Goal: Obtain resource: Obtain resource

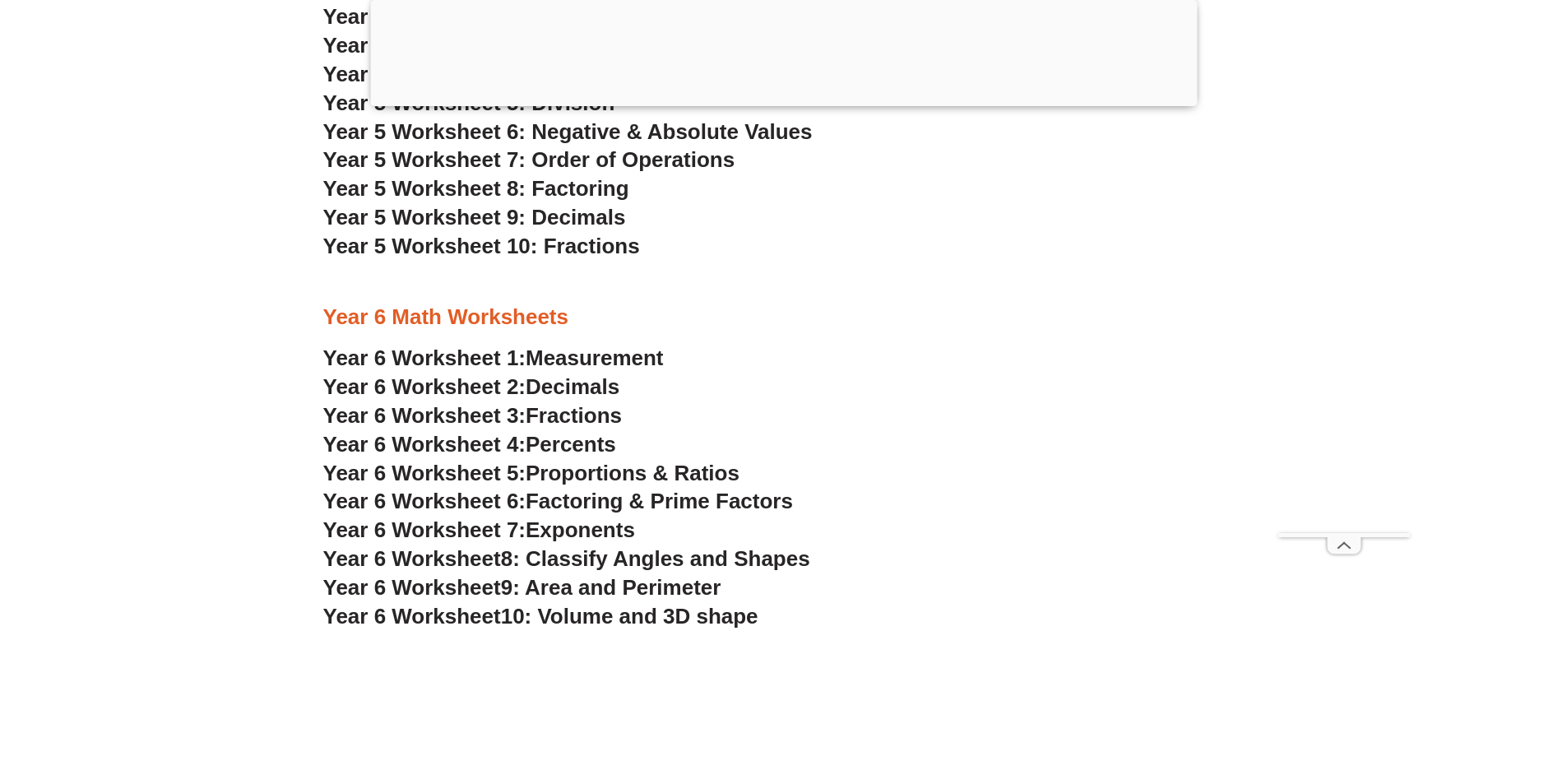
scroll to position [3618, 0]
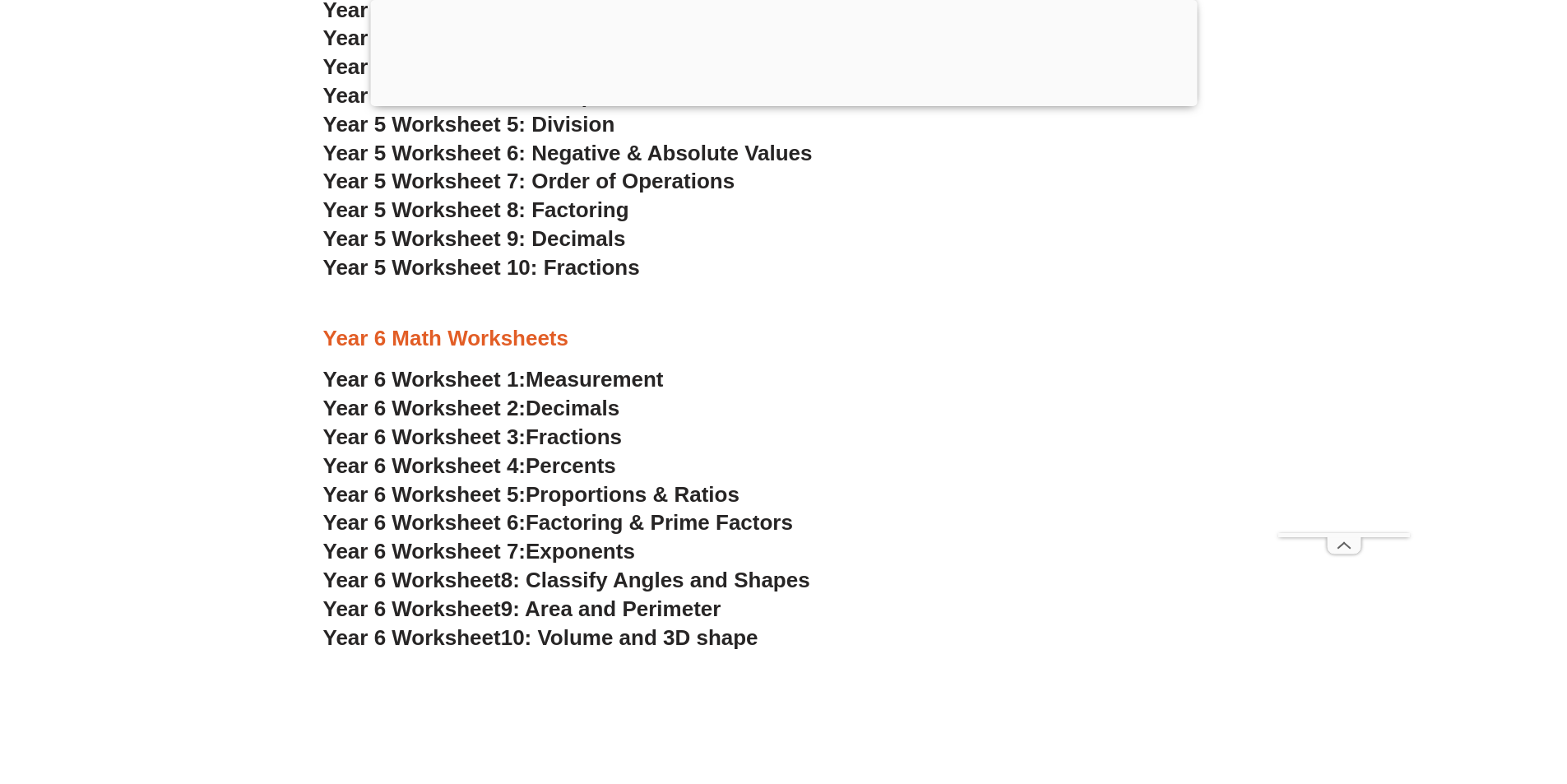
click at [467, 341] on h3 "Year 6 Math Worksheets" at bounding box center [784, 339] width 921 height 28
click at [387, 336] on h3 "Year 6 Math Worksheets" at bounding box center [784, 339] width 921 height 28
click at [408, 410] on span "Year 6 Worksheet 2:" at bounding box center [424, 407] width 203 height 25
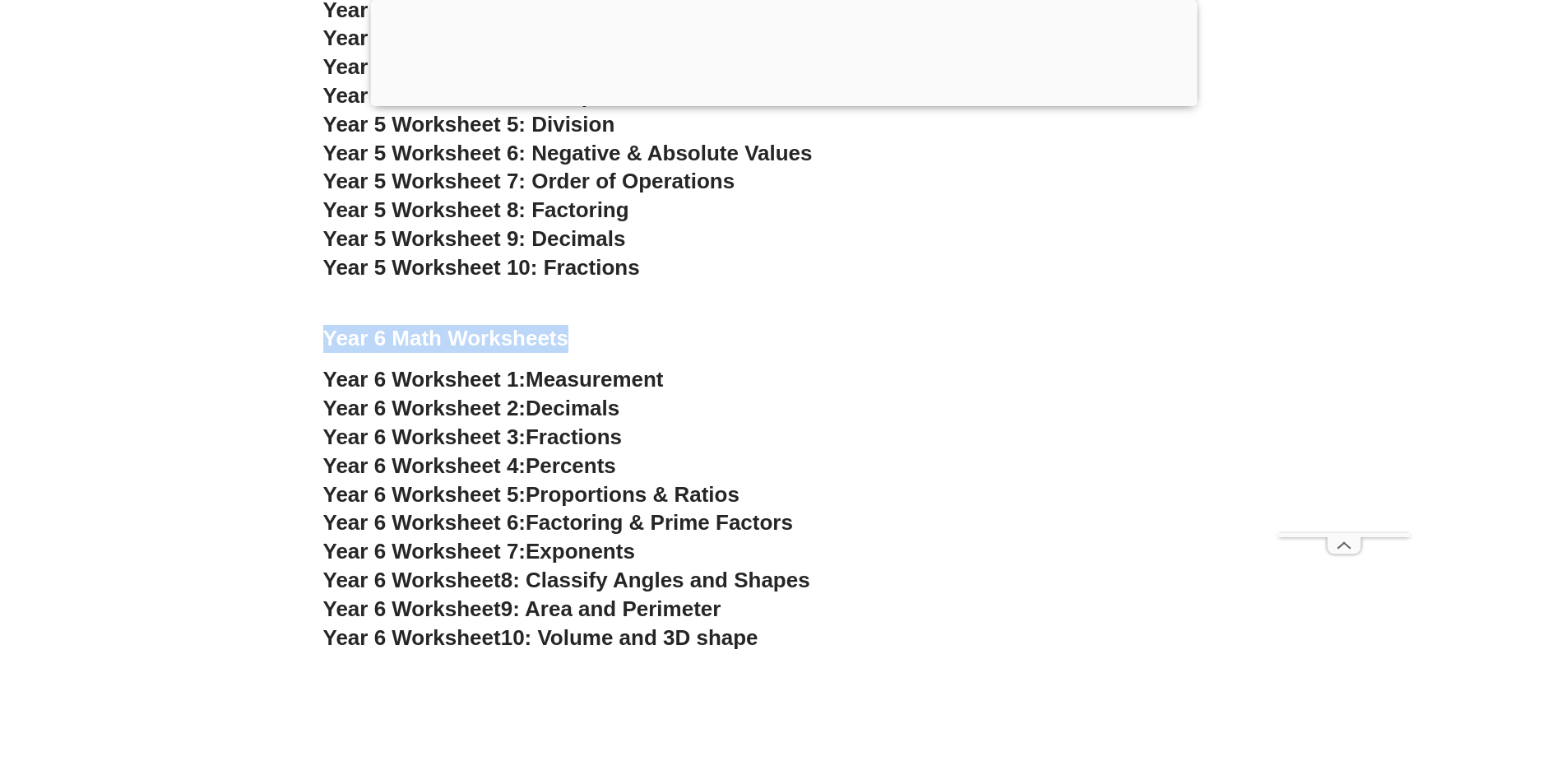
click at [629, 376] on span "Measurement" at bounding box center [594, 379] width 138 height 25
